Goal: Transaction & Acquisition: Download file/media

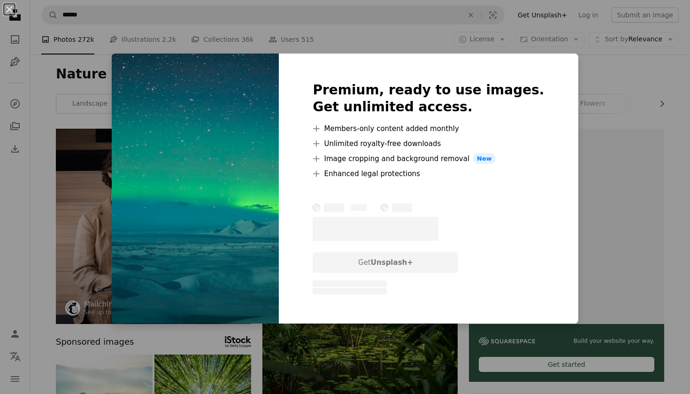
scroll to position [3273, 0]
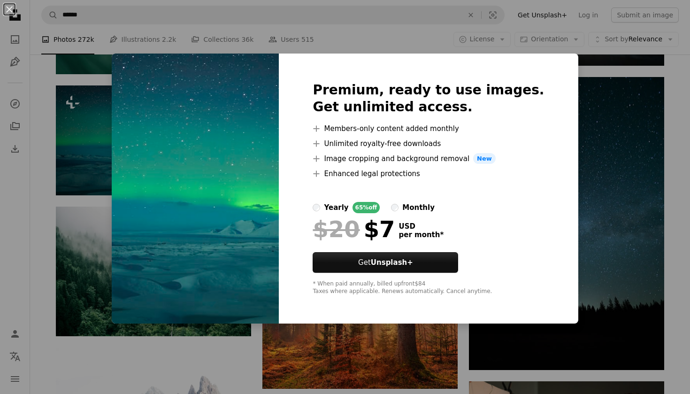
click at [308, 363] on div "An X shape Premium, ready to use images. Get unlimited access. A plus sign Memb…" at bounding box center [345, 197] width 690 height 394
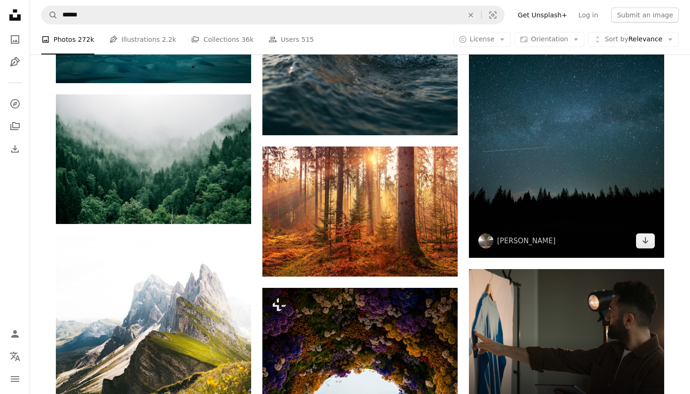
scroll to position [3408, 0]
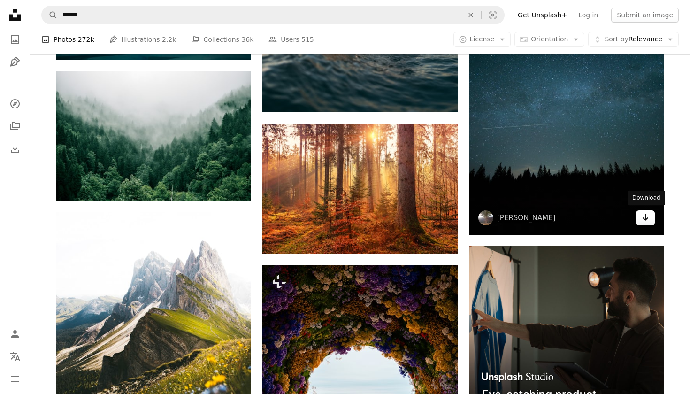
click at [639, 214] on link "Arrow pointing down" at bounding box center [645, 217] width 19 height 15
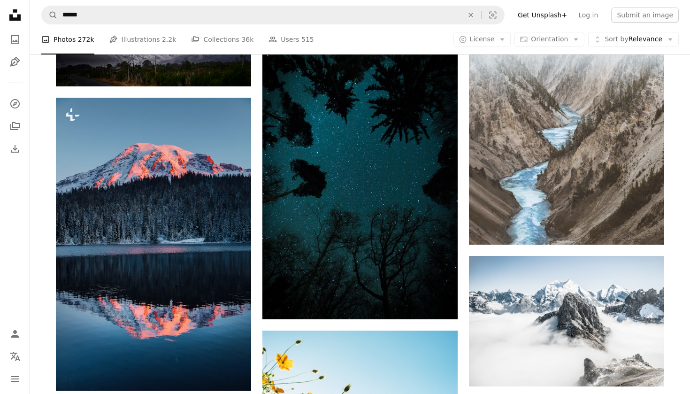
scroll to position [4722, 0]
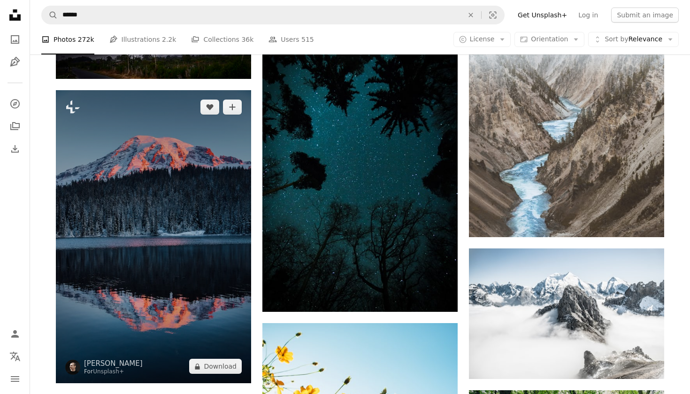
click at [203, 248] on img at bounding box center [153, 236] width 195 height 293
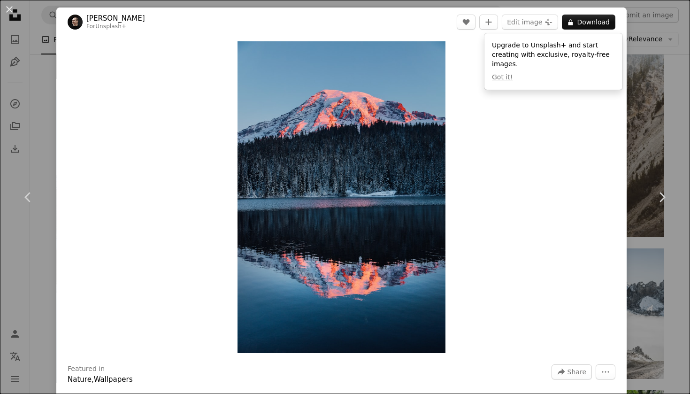
click at [36, 62] on div "An X shape Chevron left Chevron right [PERSON_NAME] For Unsplash+ A heart A plu…" at bounding box center [345, 197] width 690 height 394
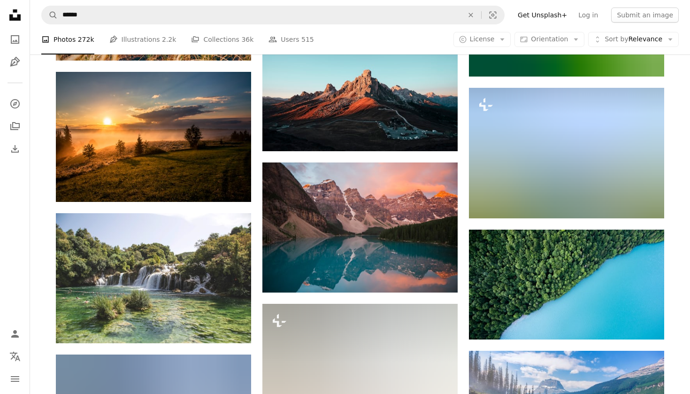
scroll to position [5420, 0]
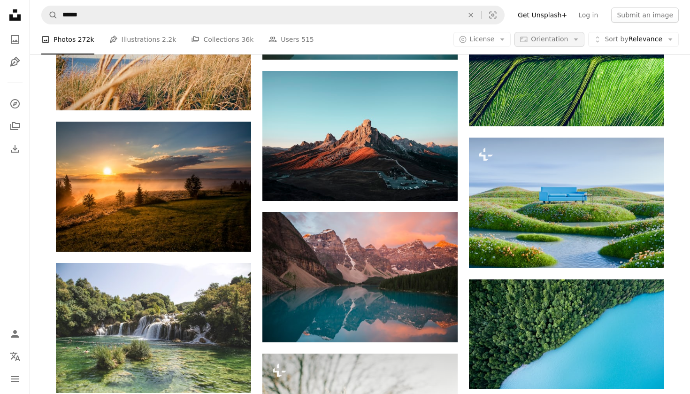
click at [579, 41] on icon "Arrow down" at bounding box center [575, 39] width 8 height 8
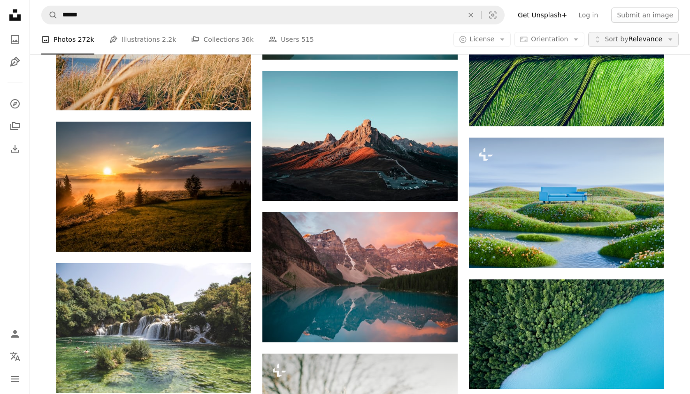
click at [646, 46] on button "Unfold Sort by Relevance Arrow down" at bounding box center [633, 39] width 91 height 15
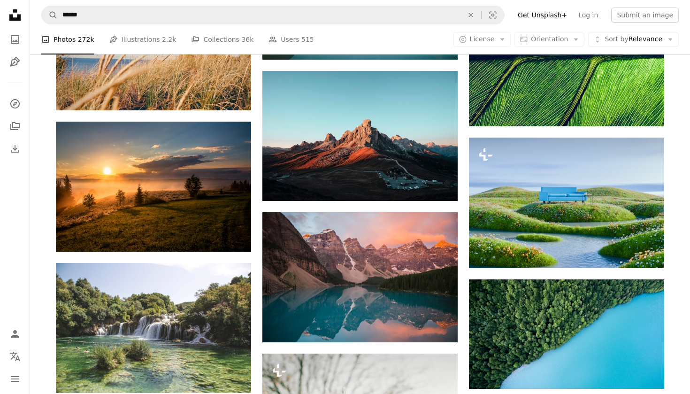
click at [502, 40] on icon "Arrow down" at bounding box center [502, 39] width 8 height 8
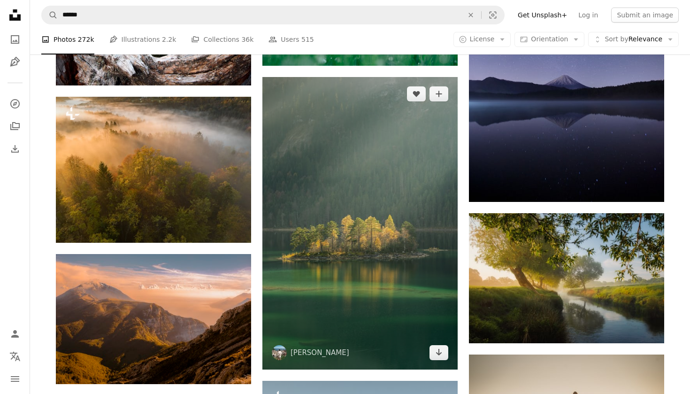
scroll to position [9291, 0]
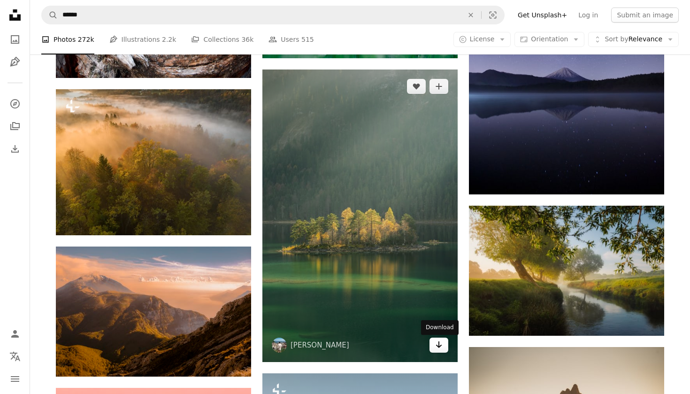
click at [443, 347] on link "Arrow pointing down" at bounding box center [438, 344] width 19 height 15
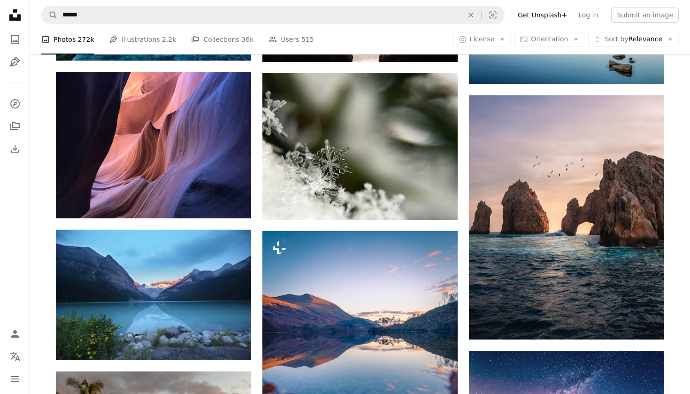
scroll to position [14130, 0]
